Goal: Task Accomplishment & Management: Manage account settings

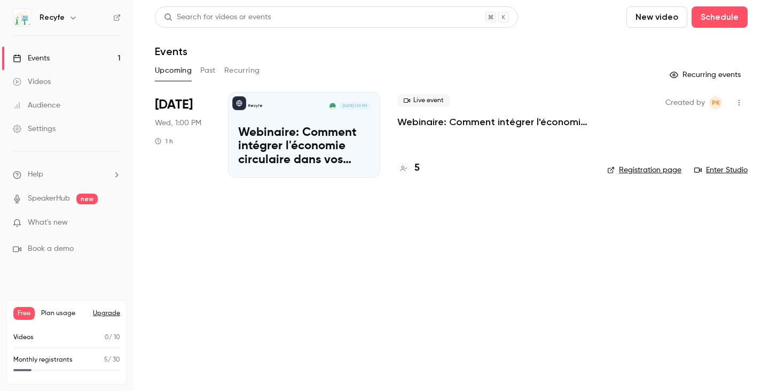
click at [292, 145] on p "Webinaire: Comment intégrer l'économie circulaire dans vos projets ?" at bounding box center [304, 146] width 132 height 41
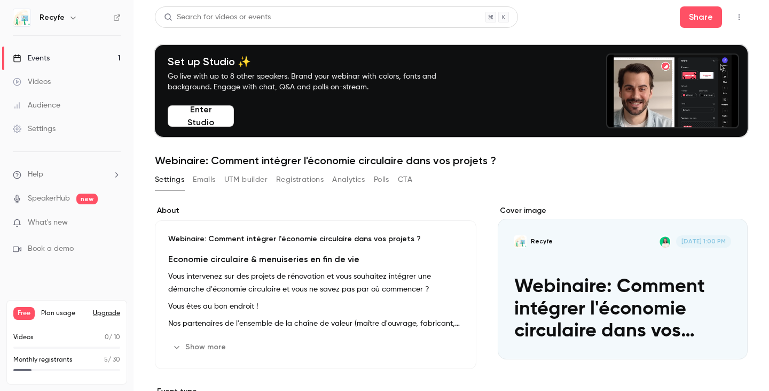
click at [723, 338] on icon "Cover image" at bounding box center [729, 340] width 12 height 9
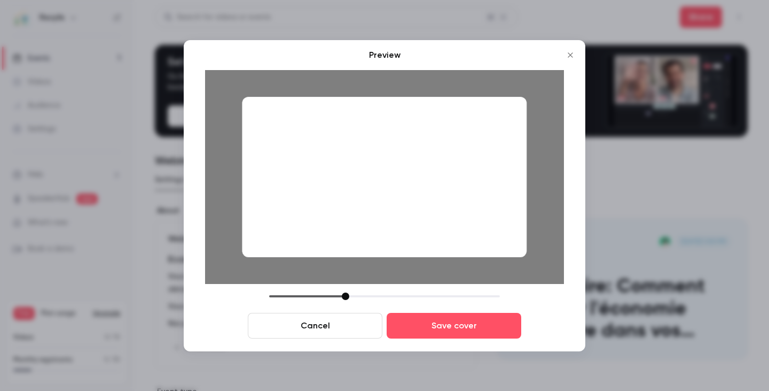
drag, startPoint x: 375, startPoint y: 182, endPoint x: 444, endPoint y: 211, distance: 75.0
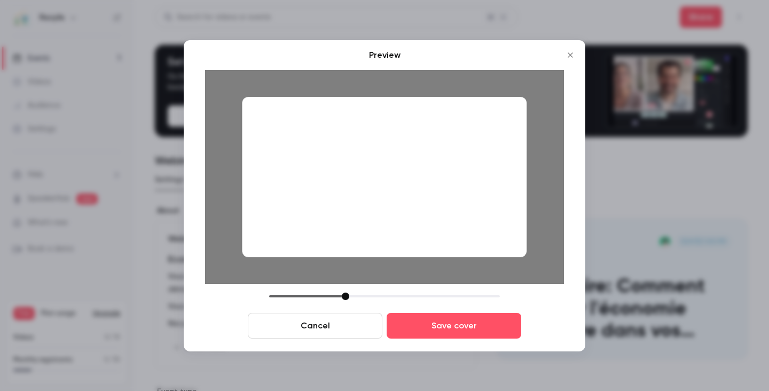
click at [444, 211] on div at bounding box center [384, 177] width 285 height 160
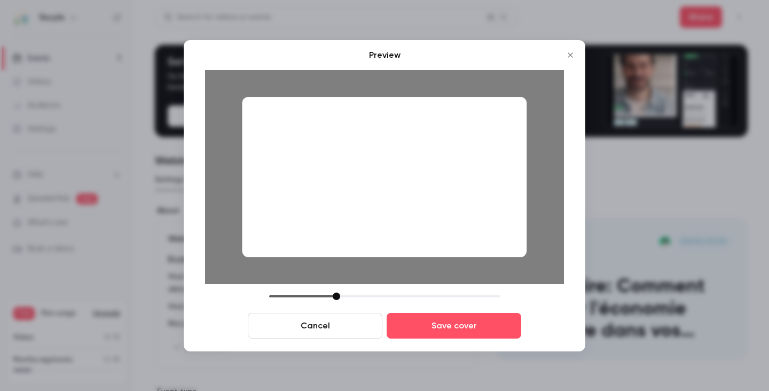
drag, startPoint x: 345, startPoint y: 295, endPoint x: 336, endPoint y: 297, distance: 9.3
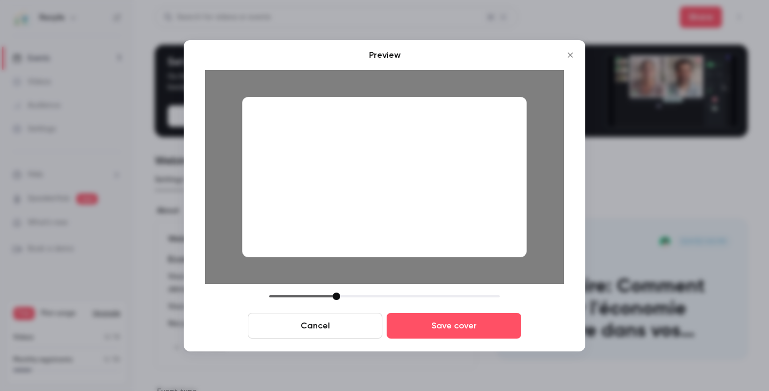
click at [336, 297] on div at bounding box center [336, 295] width 7 height 7
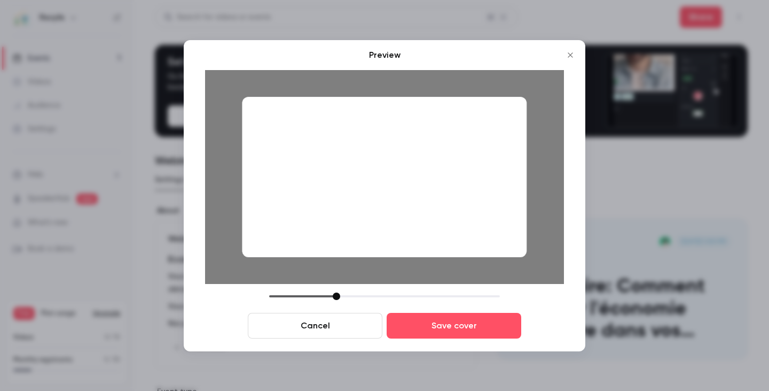
drag, startPoint x: 418, startPoint y: 184, endPoint x: 398, endPoint y: 173, distance: 23.2
click at [398, 173] on div at bounding box center [384, 177] width 285 height 160
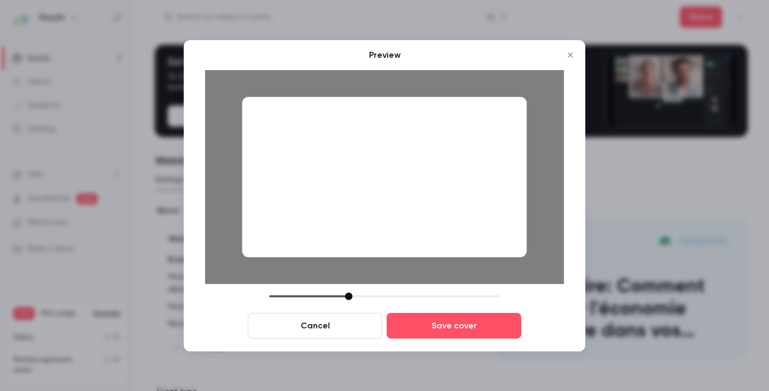
drag, startPoint x: 334, startPoint y: 298, endPoint x: 346, endPoint y: 301, distance: 12.7
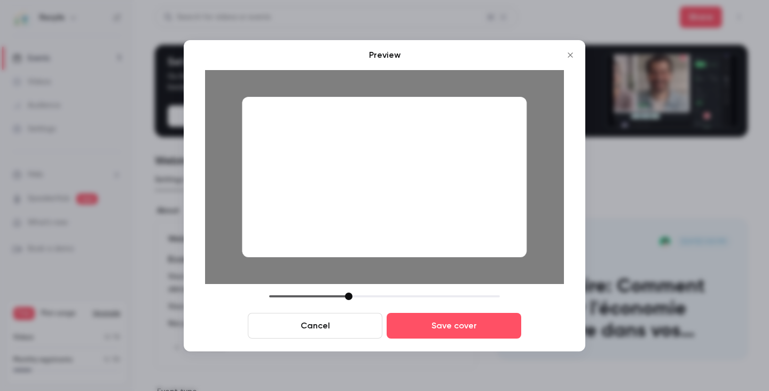
click at [346, 301] on div "Cancel Save cover" at bounding box center [384, 315] width 359 height 46
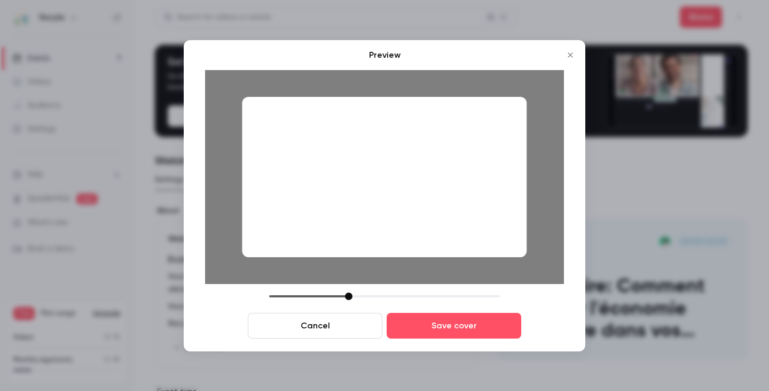
drag, startPoint x: 373, startPoint y: 189, endPoint x: 404, endPoint y: 197, distance: 32.0
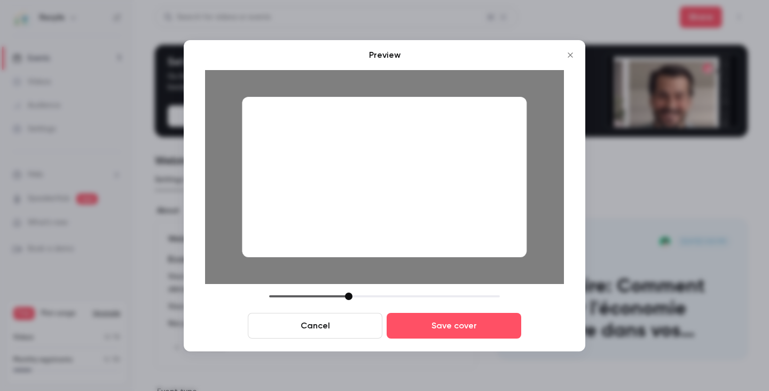
click at [404, 197] on div at bounding box center [384, 177] width 285 height 160
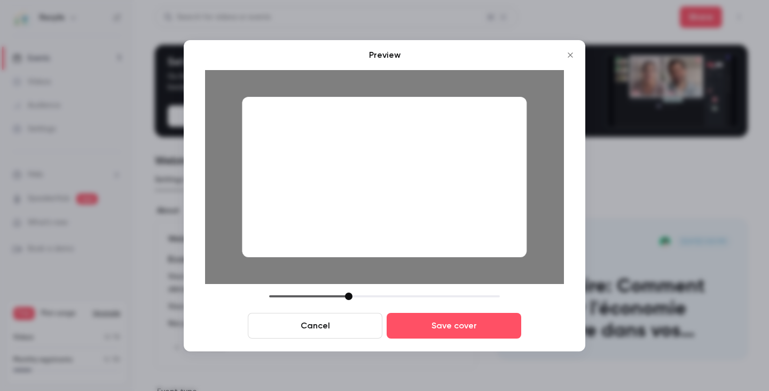
click at [344, 322] on button "Cancel" at bounding box center [315, 326] width 135 height 26
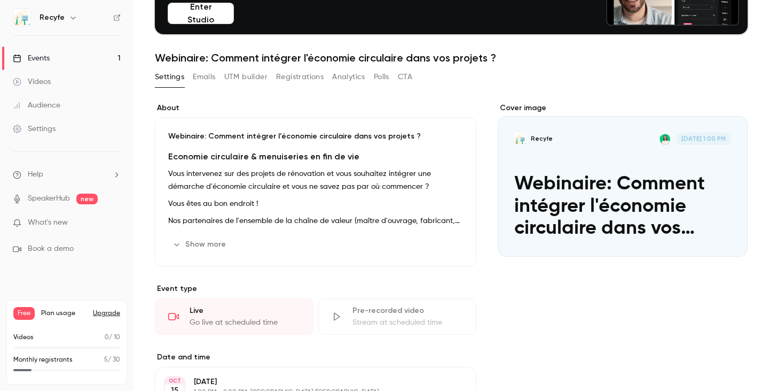
scroll to position [104, 0]
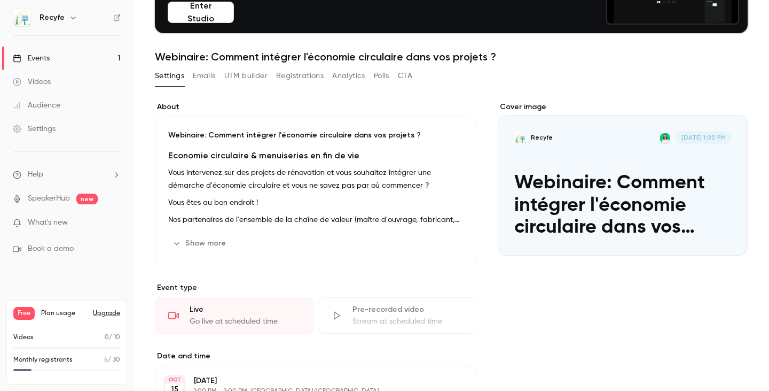
click at [723, 232] on icon "Cover image" at bounding box center [729, 236] width 12 height 9
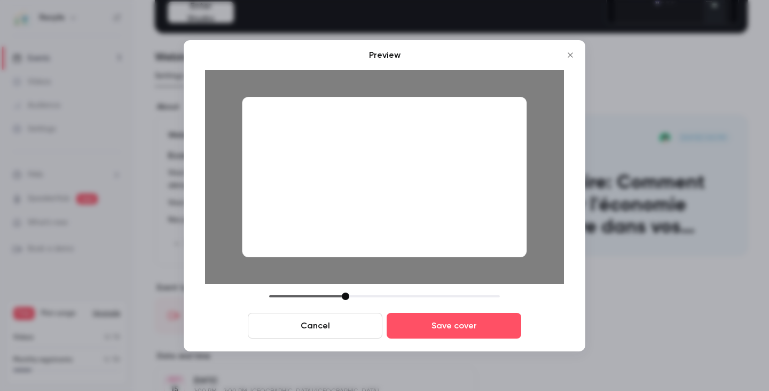
drag, startPoint x: 290, startPoint y: 159, endPoint x: 313, endPoint y: 156, distance: 22.6
click at [313, 156] on div at bounding box center [384, 177] width 285 height 160
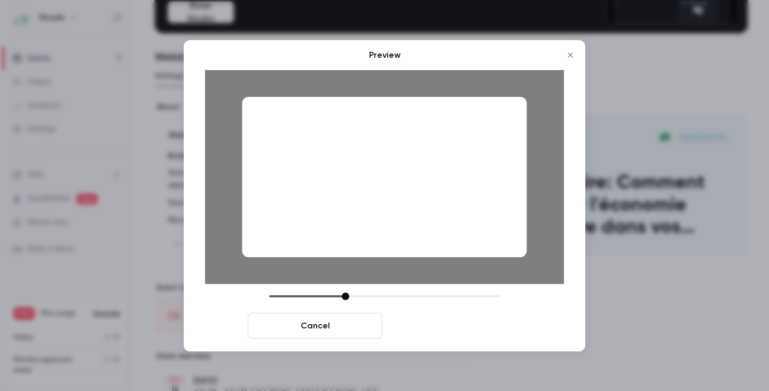
click at [452, 322] on button "Save cover" at bounding box center [454, 326] width 135 height 26
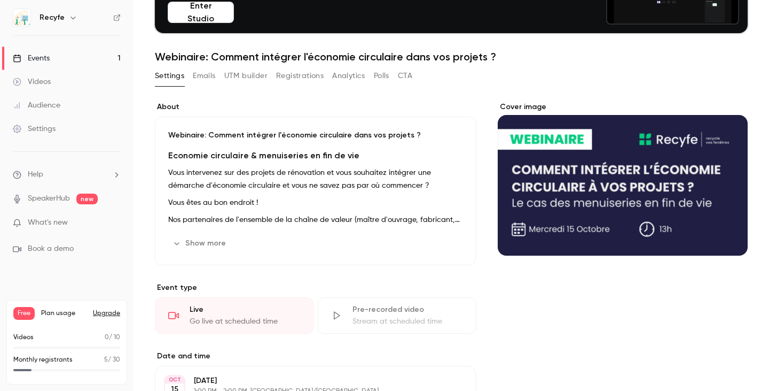
click at [193, 240] on button "Show more" at bounding box center [200, 243] width 64 height 17
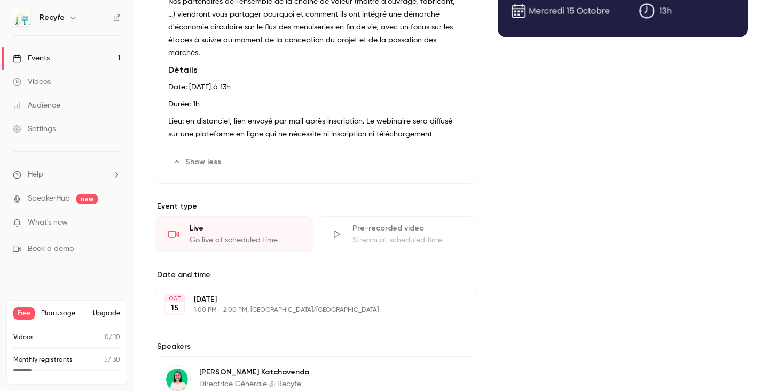
scroll to position [446, 0]
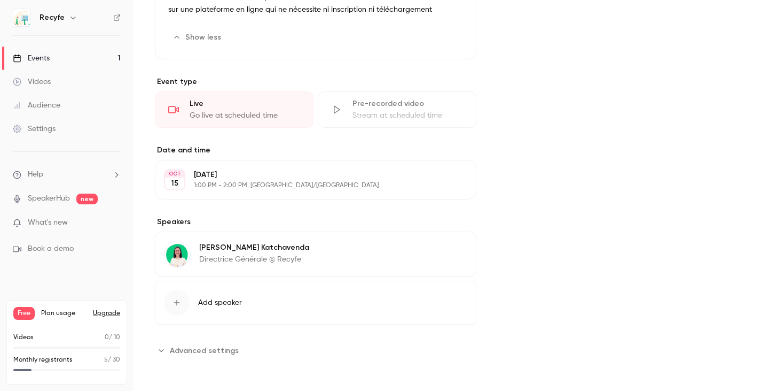
click at [283, 247] on p "Pauline Katchavenda" at bounding box center [254, 247] width 110 height 11
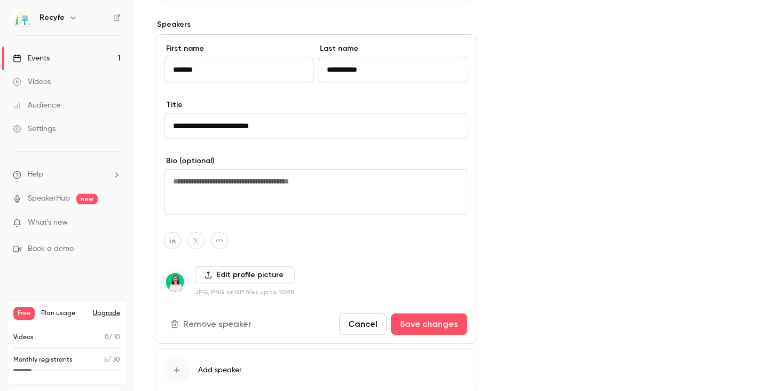
scroll to position [644, 0]
click at [294, 203] on textarea at bounding box center [316, 191] width 304 height 46
paste textarea "**********"
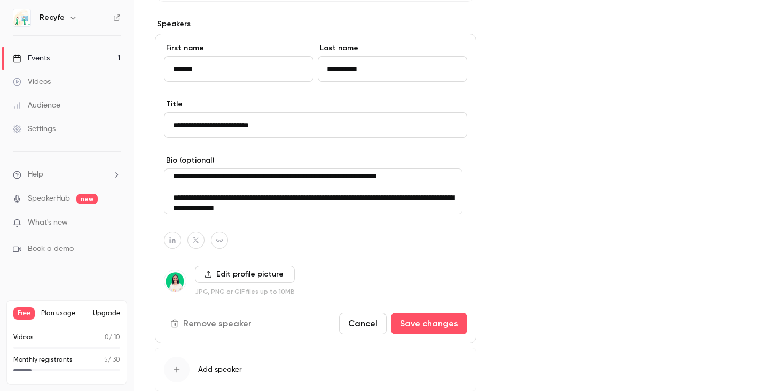
scroll to position [111, 0]
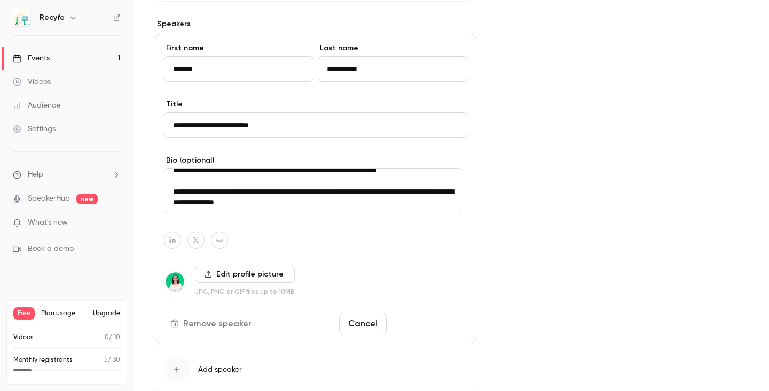
type textarea "**********"
click at [433, 325] on button "Save changes" at bounding box center [429, 323] width 76 height 21
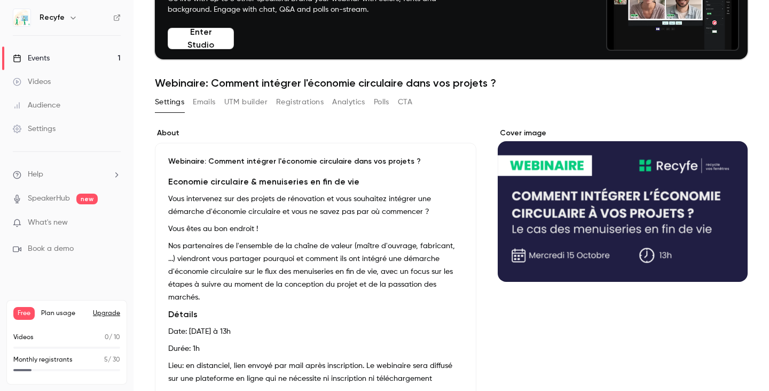
scroll to position [0, 0]
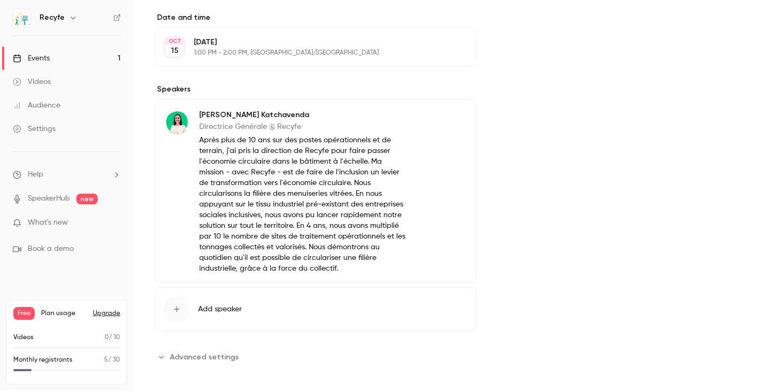
scroll to position [448, 0]
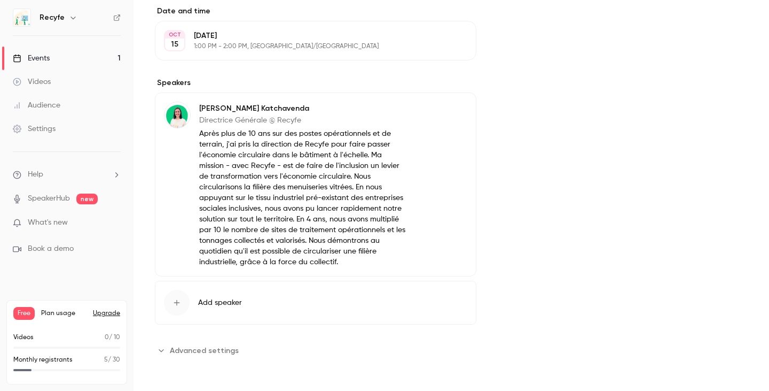
click at [437, 111] on icon "button" at bounding box center [437, 110] width 9 height 9
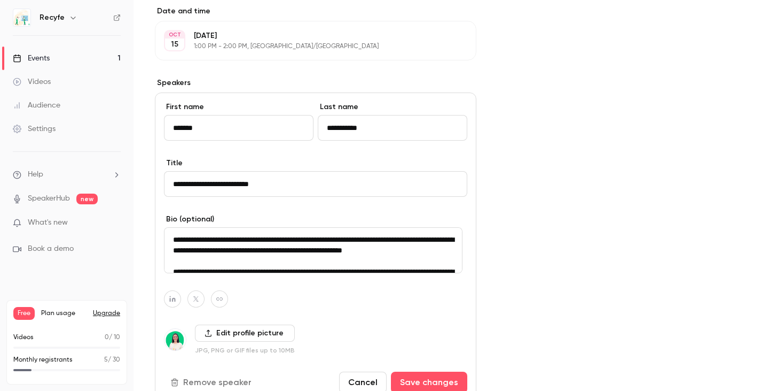
click at [317, 260] on textarea "**********" at bounding box center [313, 250] width 299 height 46
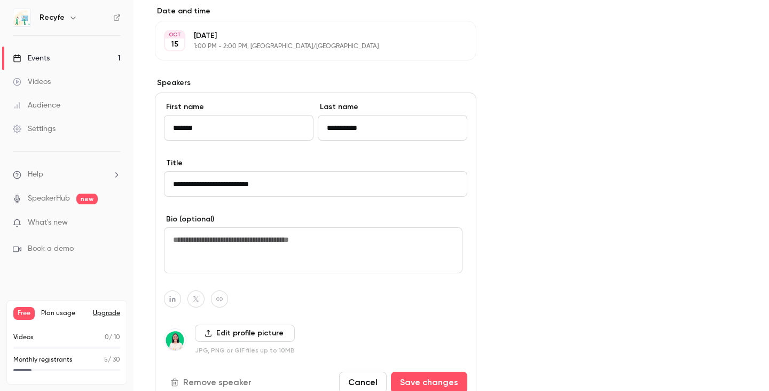
click at [356, 378] on button "Cancel" at bounding box center [363, 381] width 48 height 21
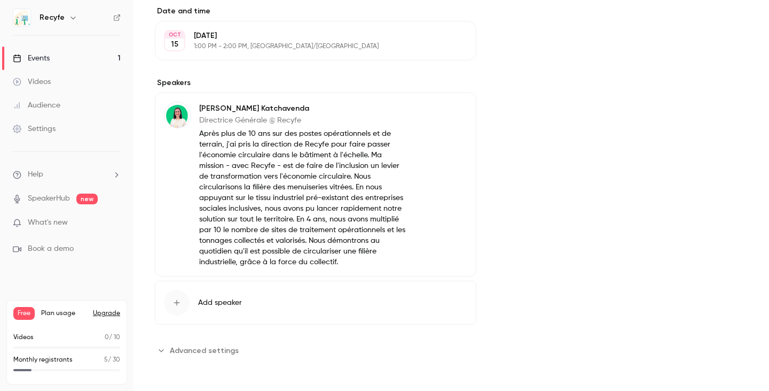
click at [434, 112] on icon "button" at bounding box center [437, 109] width 7 height 7
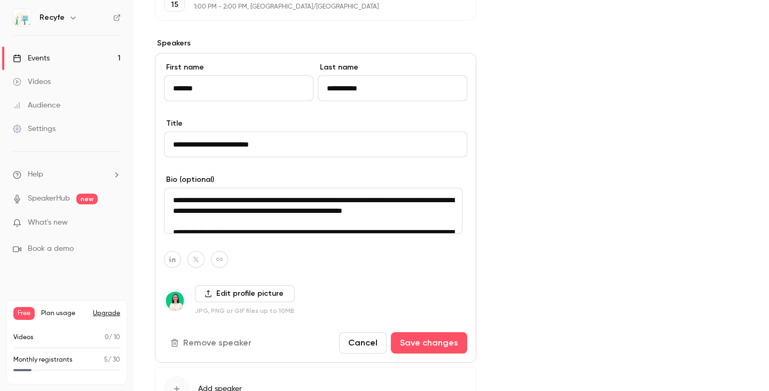
scroll to position [488, 0]
click at [290, 212] on textarea "**********" at bounding box center [313, 210] width 299 height 46
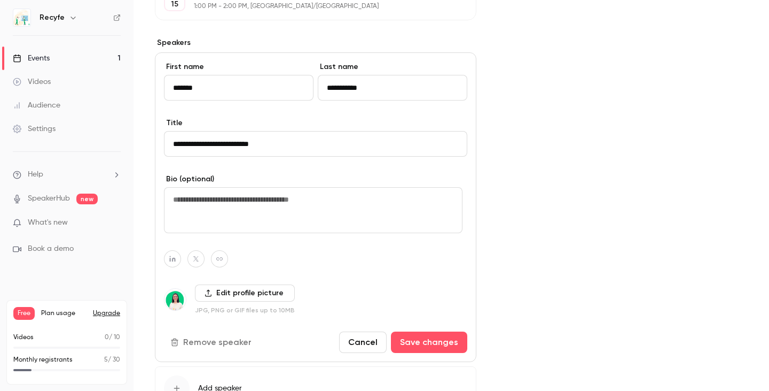
click at [176, 260] on icon "button" at bounding box center [172, 258] width 7 height 6
paste input "**********"
click at [226, 233] on icon "button" at bounding box center [228, 233] width 4 height 4
type input "**********"
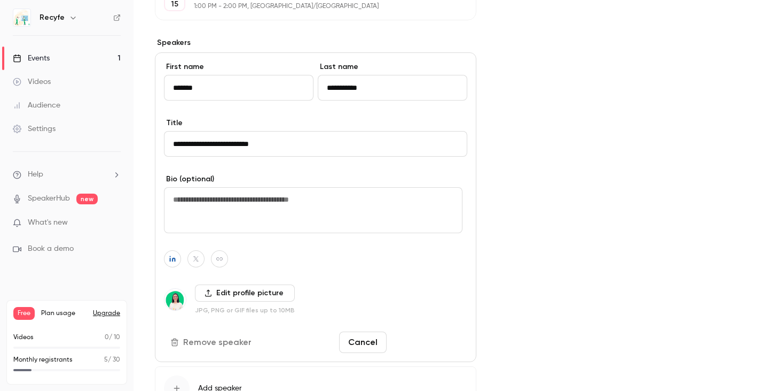
click at [410, 342] on button "Save changes" at bounding box center [429, 341] width 76 height 21
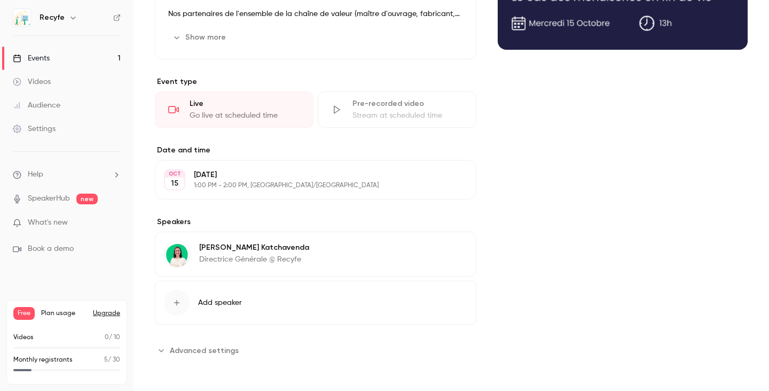
scroll to position [309, 0]
click at [82, 56] on link "Events 1" at bounding box center [67, 58] width 134 height 24
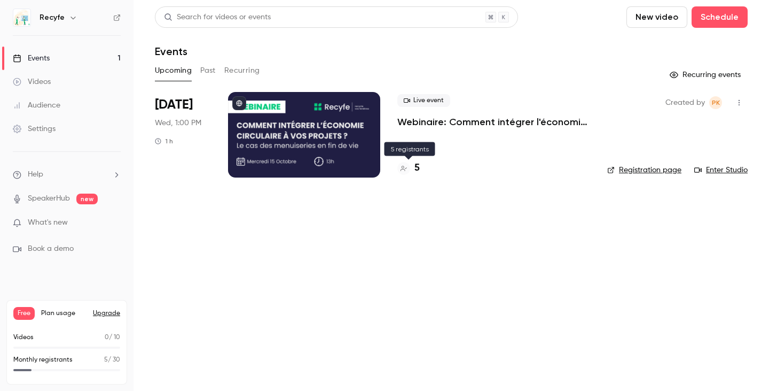
click at [416, 165] on h4 "5" at bounding box center [417, 168] width 5 height 14
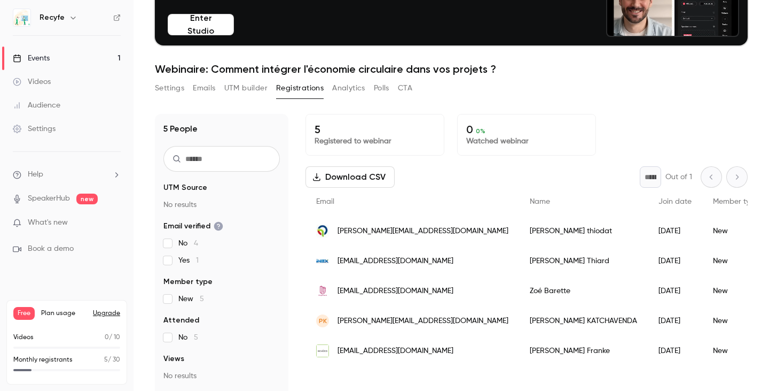
scroll to position [105, 0]
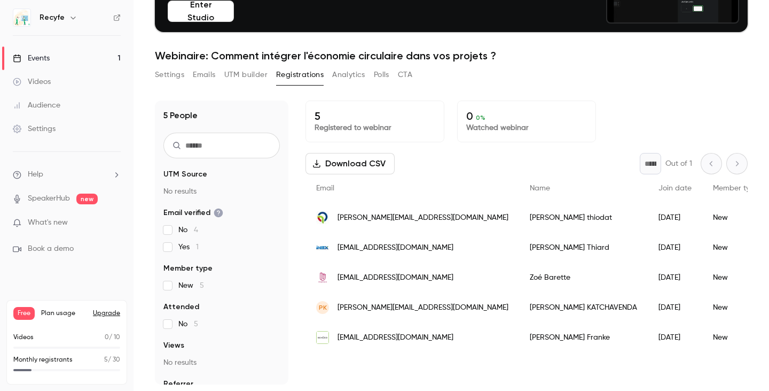
click at [174, 71] on button "Settings" at bounding box center [169, 74] width 29 height 17
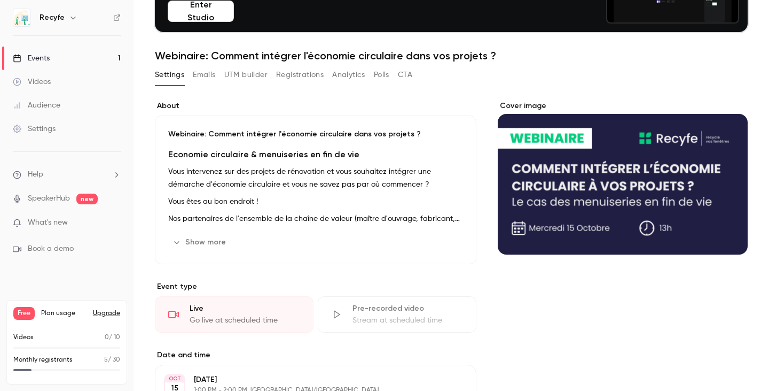
click at [174, 71] on button "Settings" at bounding box center [169, 74] width 29 height 17
click at [152, 71] on main "Search for videos or events Share Set up Studio ✨ Go live with up to 8 other sp…" at bounding box center [452, 195] width 636 height 391
click at [173, 79] on button "Settings" at bounding box center [169, 74] width 29 height 17
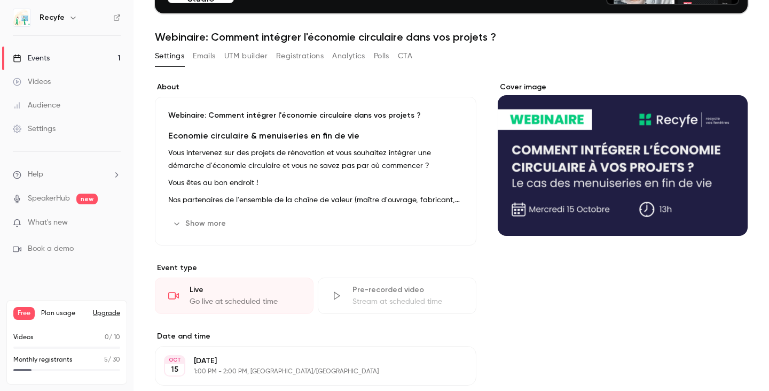
scroll to position [123, 0]
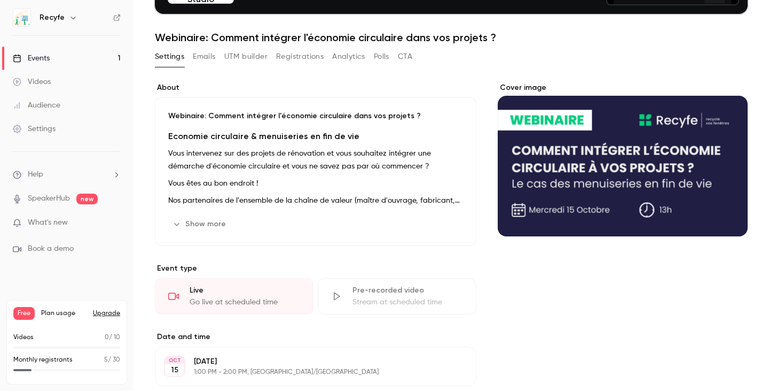
click at [211, 60] on button "Emails" at bounding box center [204, 56] width 22 height 17
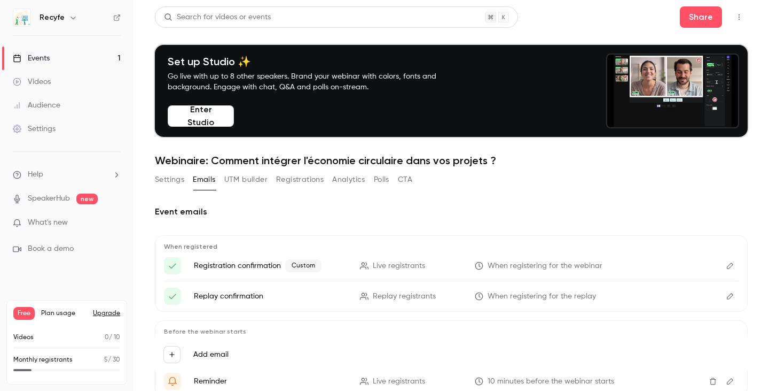
click at [257, 177] on button "UTM builder" at bounding box center [245, 179] width 43 height 17
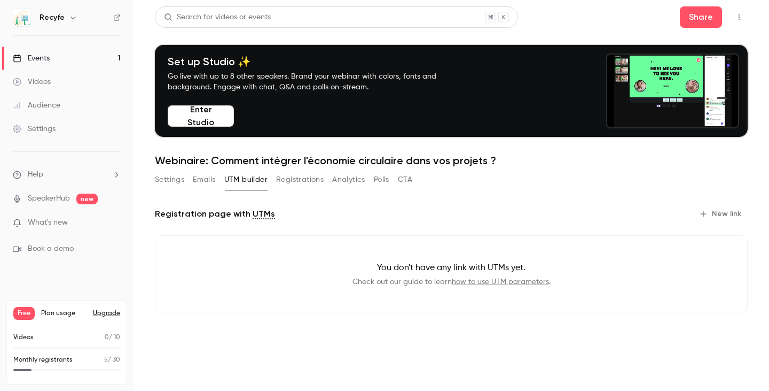
click at [305, 184] on button "Registrations" at bounding box center [300, 179] width 48 height 17
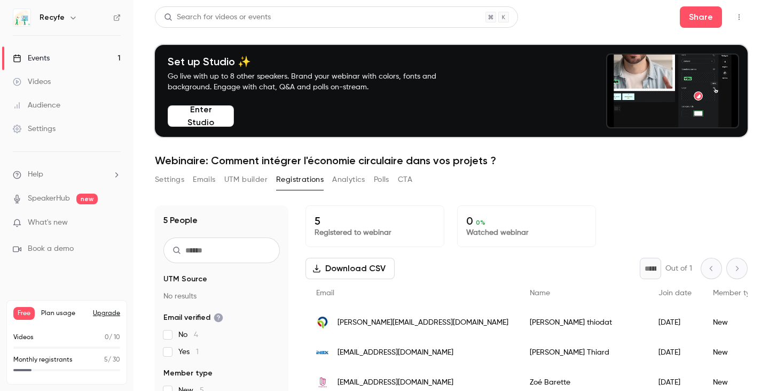
click at [360, 181] on button "Analytics" at bounding box center [348, 179] width 33 height 17
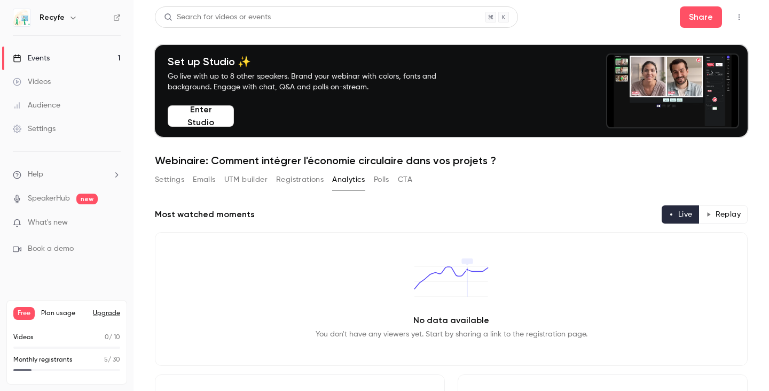
click at [382, 176] on button "Polls" at bounding box center [381, 179] width 15 height 17
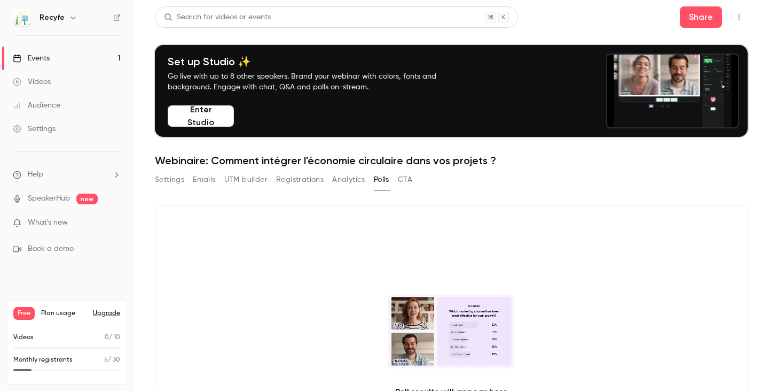
click at [416, 182] on div "Settings Emails UTM builder Registrations Analytics Polls CTA" at bounding box center [451, 181] width 593 height 21
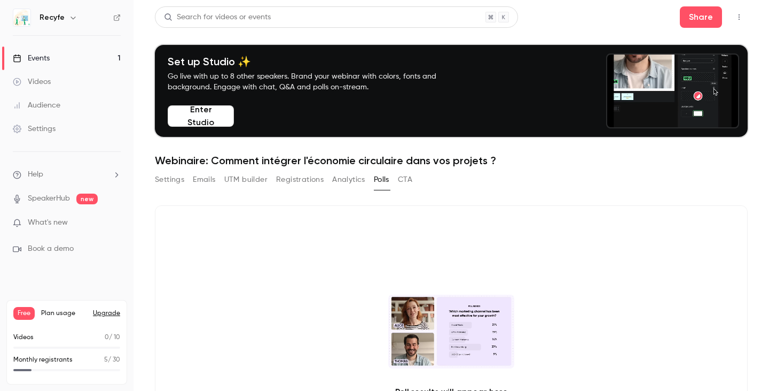
scroll to position [144, 0]
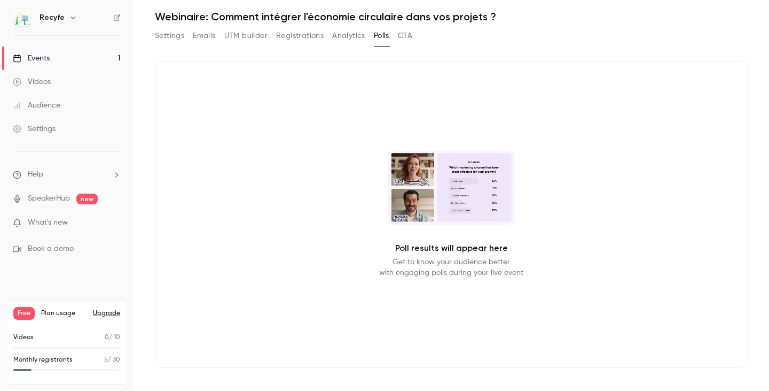
click at [402, 37] on button "CTA" at bounding box center [405, 35] width 14 height 17
